Goal: Use online tool/utility: Use online tool/utility

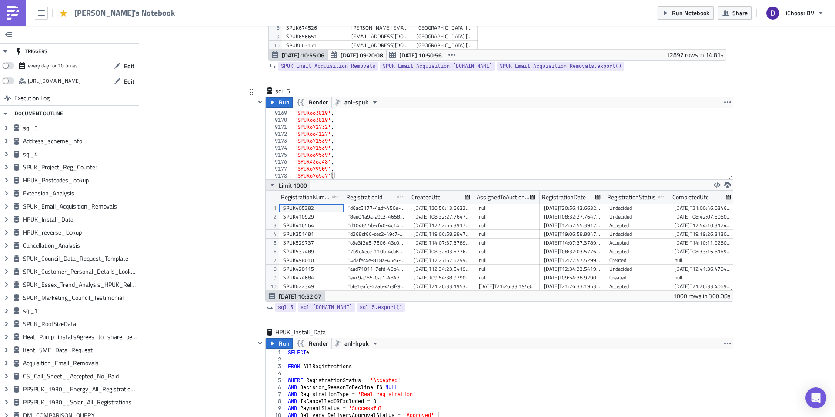
click at [276, 185] on button "Limit 1000" at bounding box center [288, 185] width 44 height 10
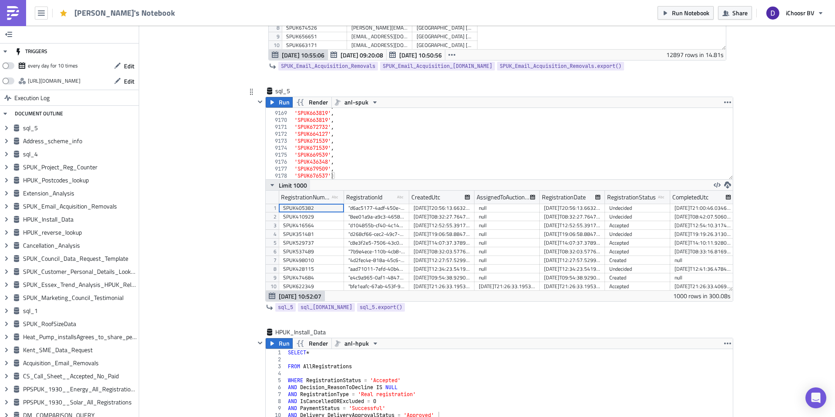
click at [284, 187] on span "Limit 1000" at bounding box center [293, 184] width 28 height 9
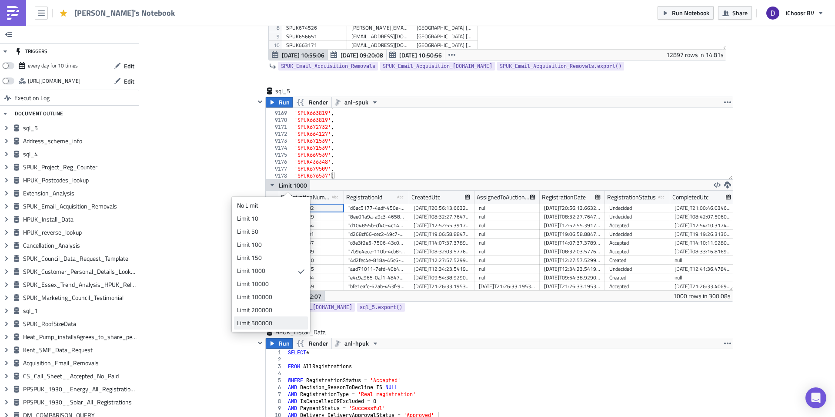
click at [270, 320] on div "Limit 500000" at bounding box center [269, 322] width 65 height 9
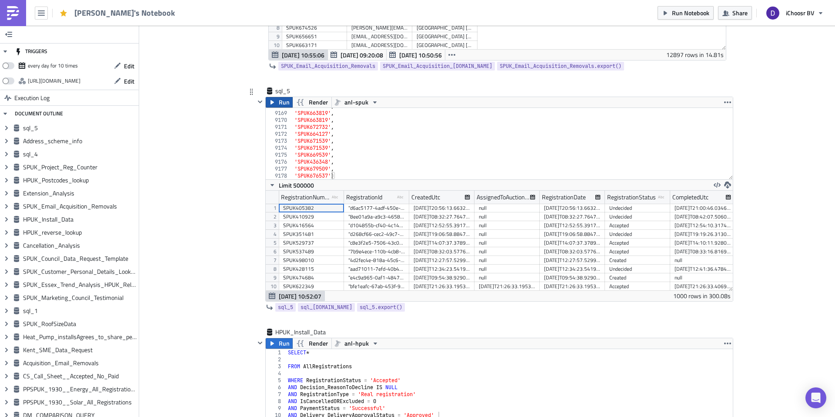
click at [288, 105] on span "Run" at bounding box center [284, 102] width 11 height 10
click at [286, 93] on div "sql_5 sql_5" at bounding box center [296, 91] width 43 height 9
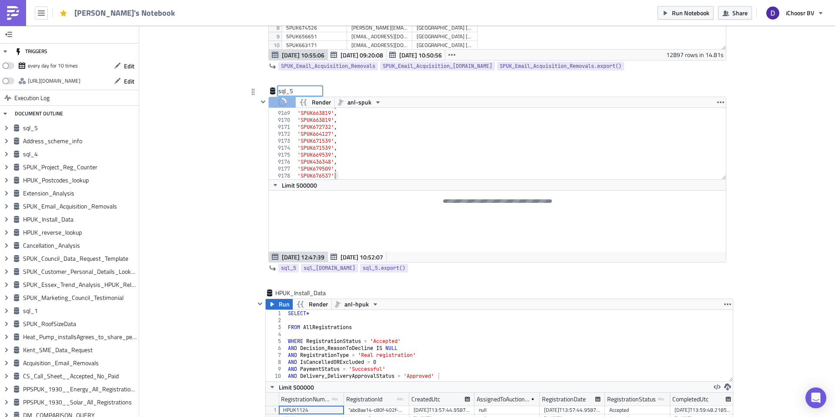
click at [286, 93] on input "sql_5" at bounding box center [299, 91] width 43 height 9
type input "SPUK Complaints Address lookup"
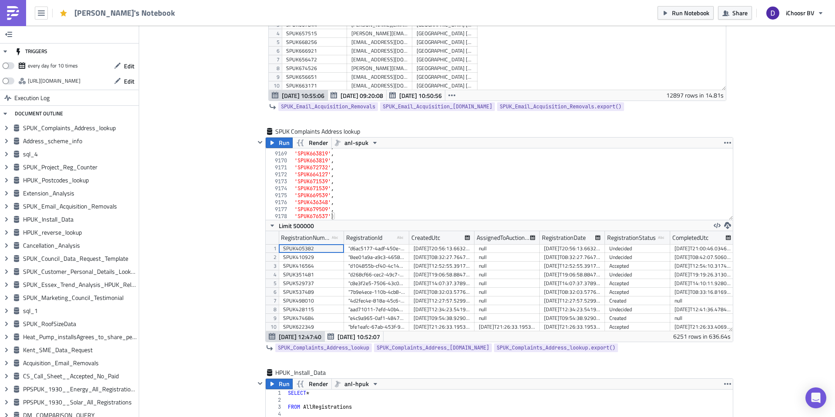
scroll to position [100, 467]
click at [728, 223] on icon "button" at bounding box center [727, 225] width 7 height 7
click at [734, 193] on div "CSV" at bounding box center [761, 191] width 68 height 9
